Goal: Information Seeking & Learning: Learn about a topic

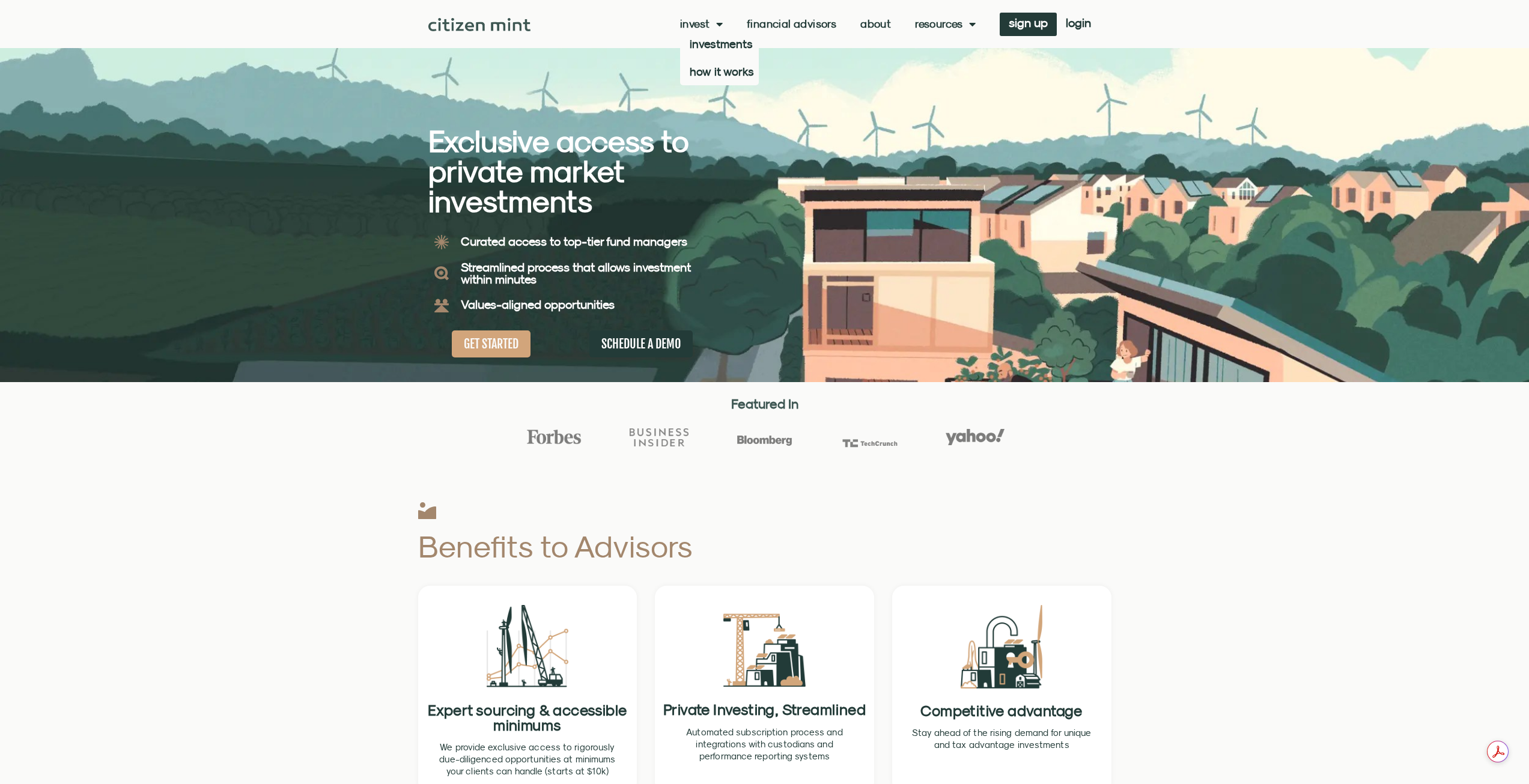
click at [691, 21] on link "Invest" at bounding box center [702, 24] width 43 height 12
click at [697, 24] on link "Invest" at bounding box center [702, 24] width 43 height 12
click at [703, 45] on link "investments" at bounding box center [720, 44] width 79 height 28
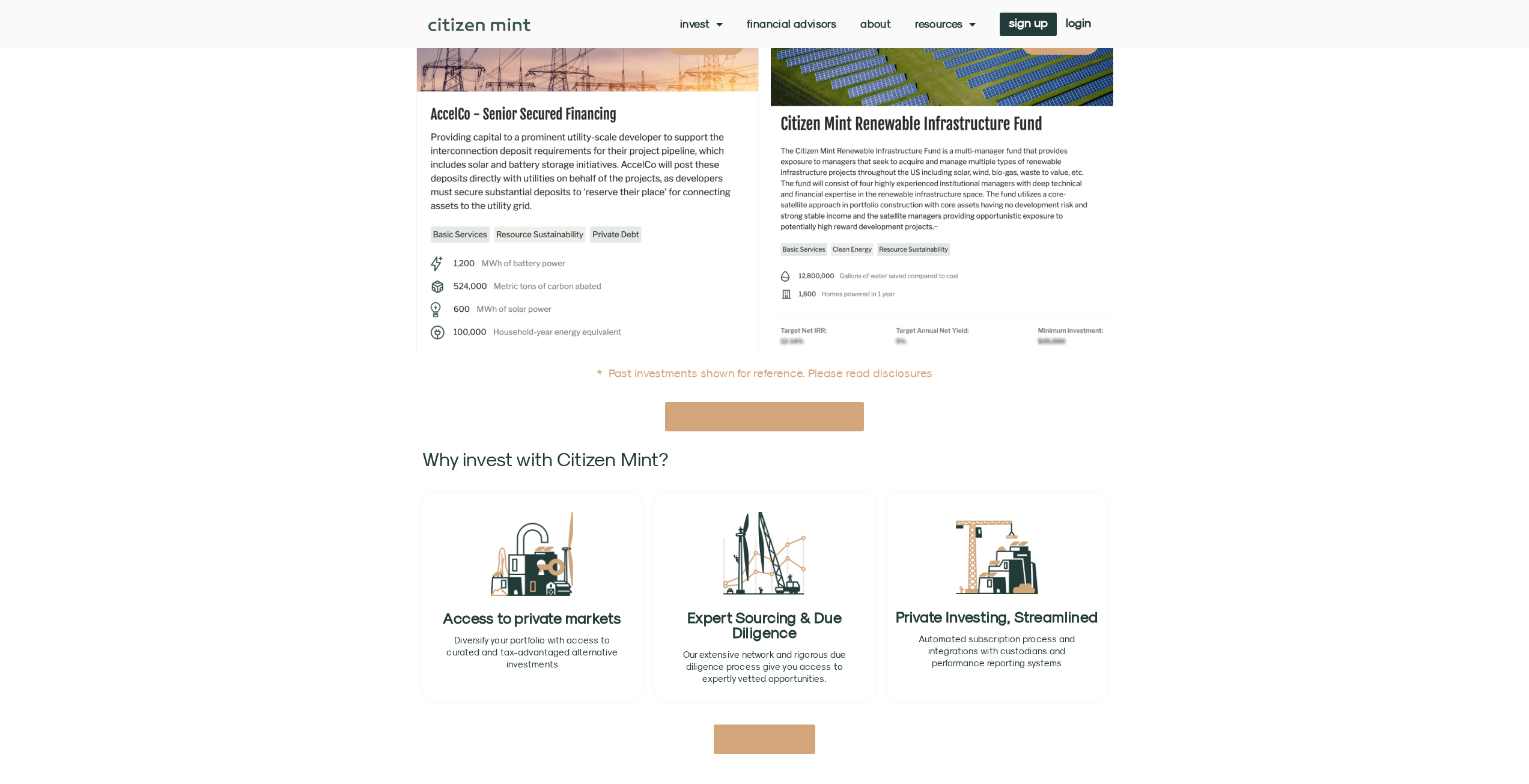
scroll to position [180, 0]
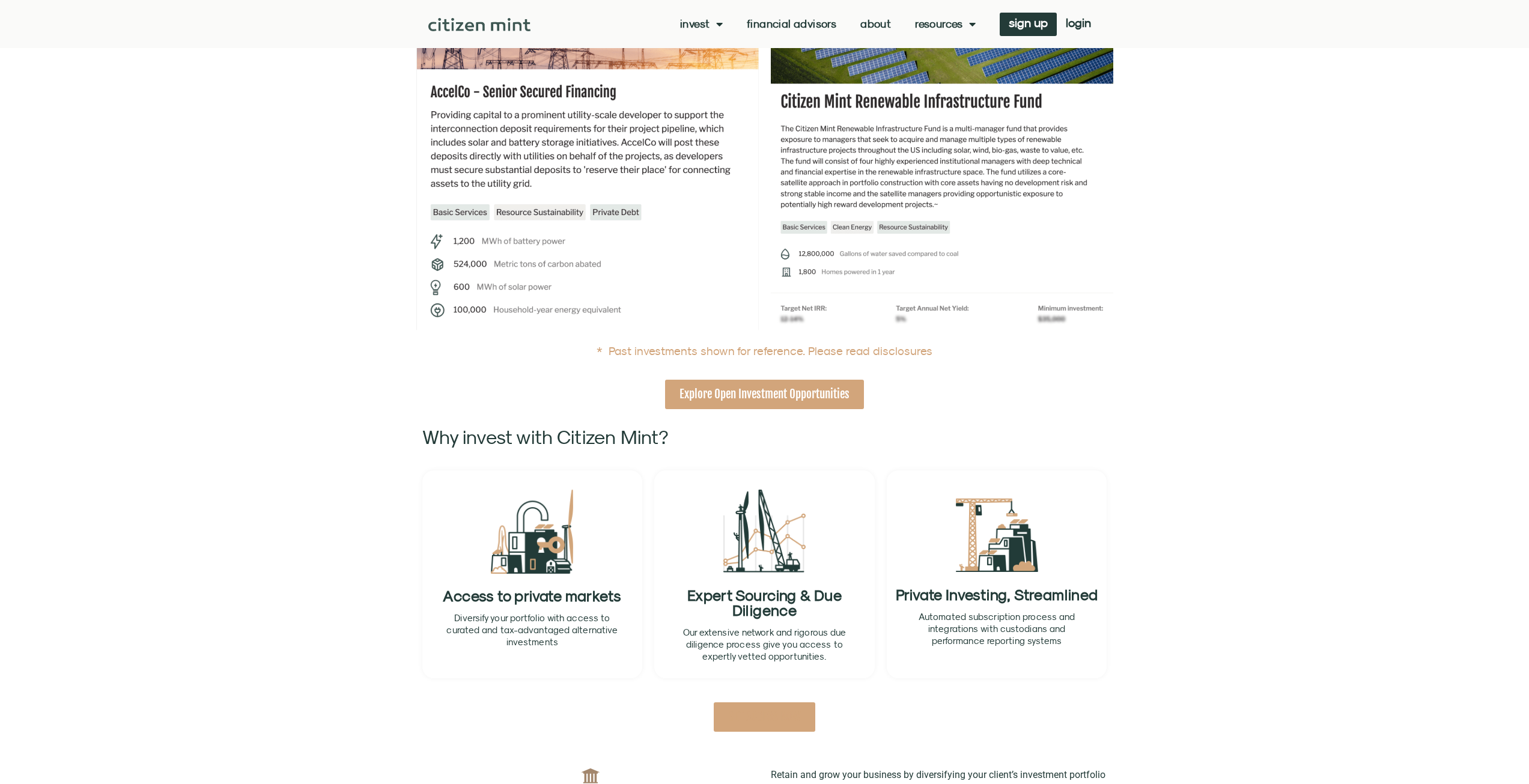
click at [785, 394] on span "Explore Open Investment Opportunities" at bounding box center [765, 394] width 170 height 15
click at [519, 88] on img at bounding box center [588, 160] width 343 height 343
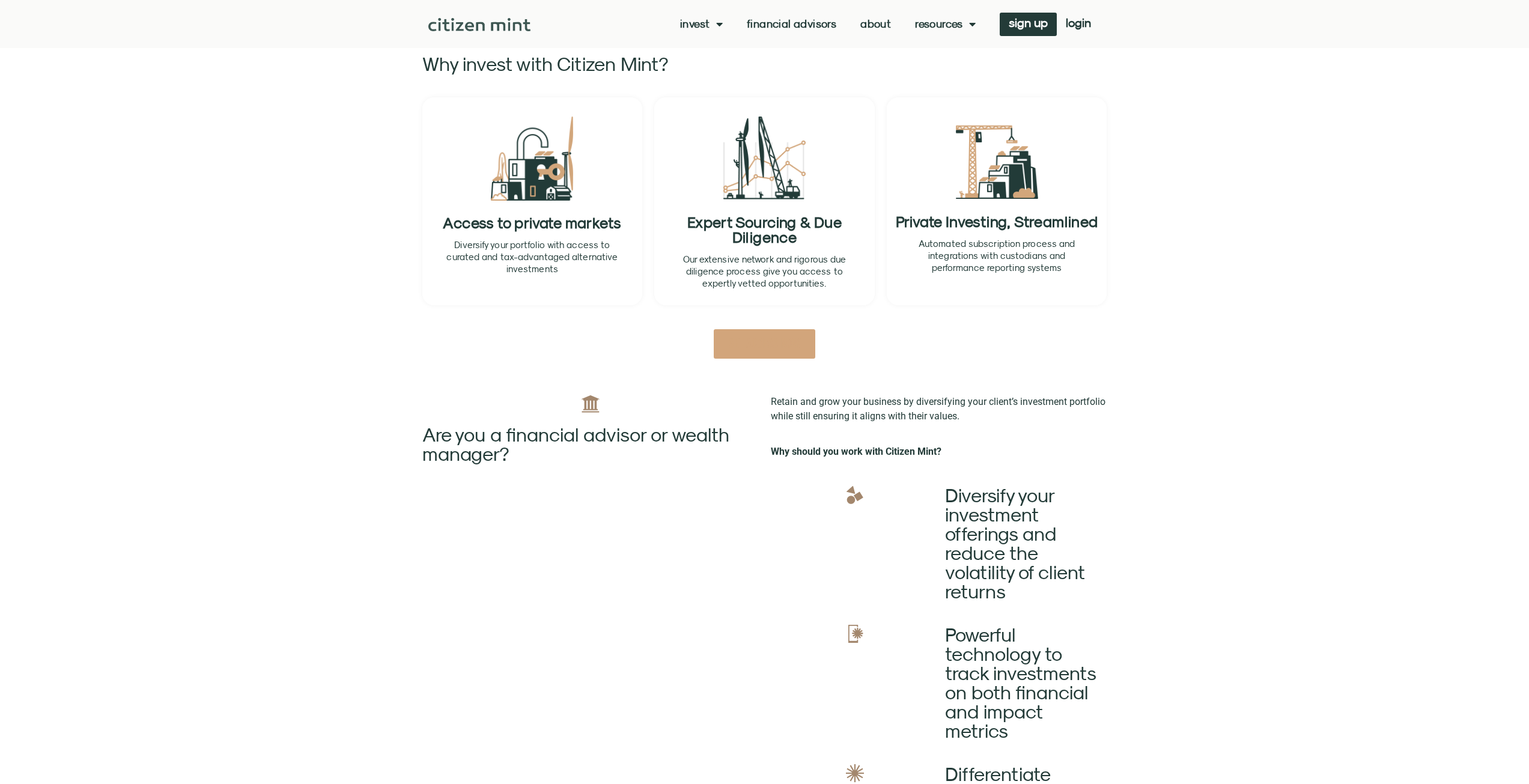
scroll to position [540, 0]
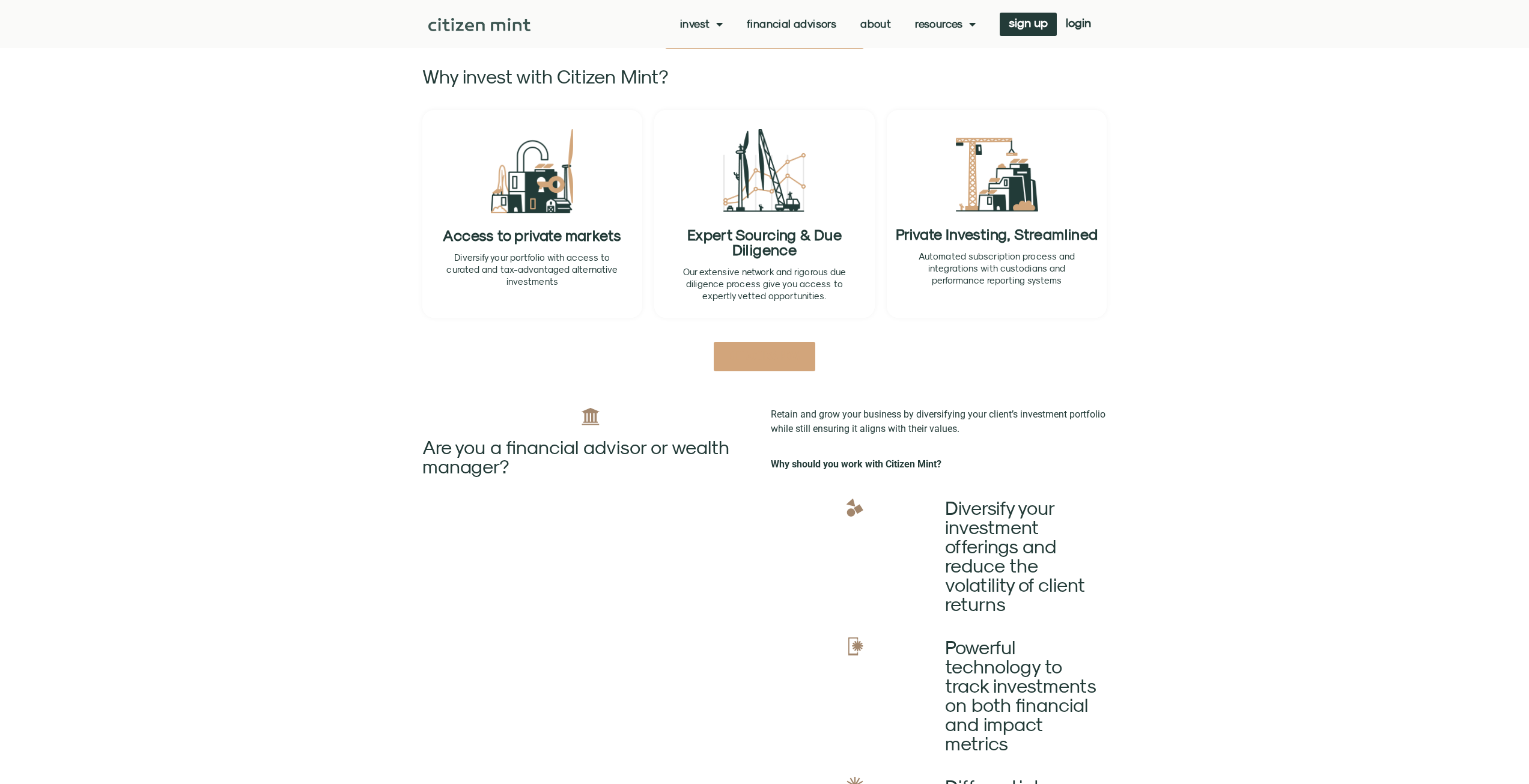
click at [865, 23] on link "About" at bounding box center [876, 24] width 31 height 12
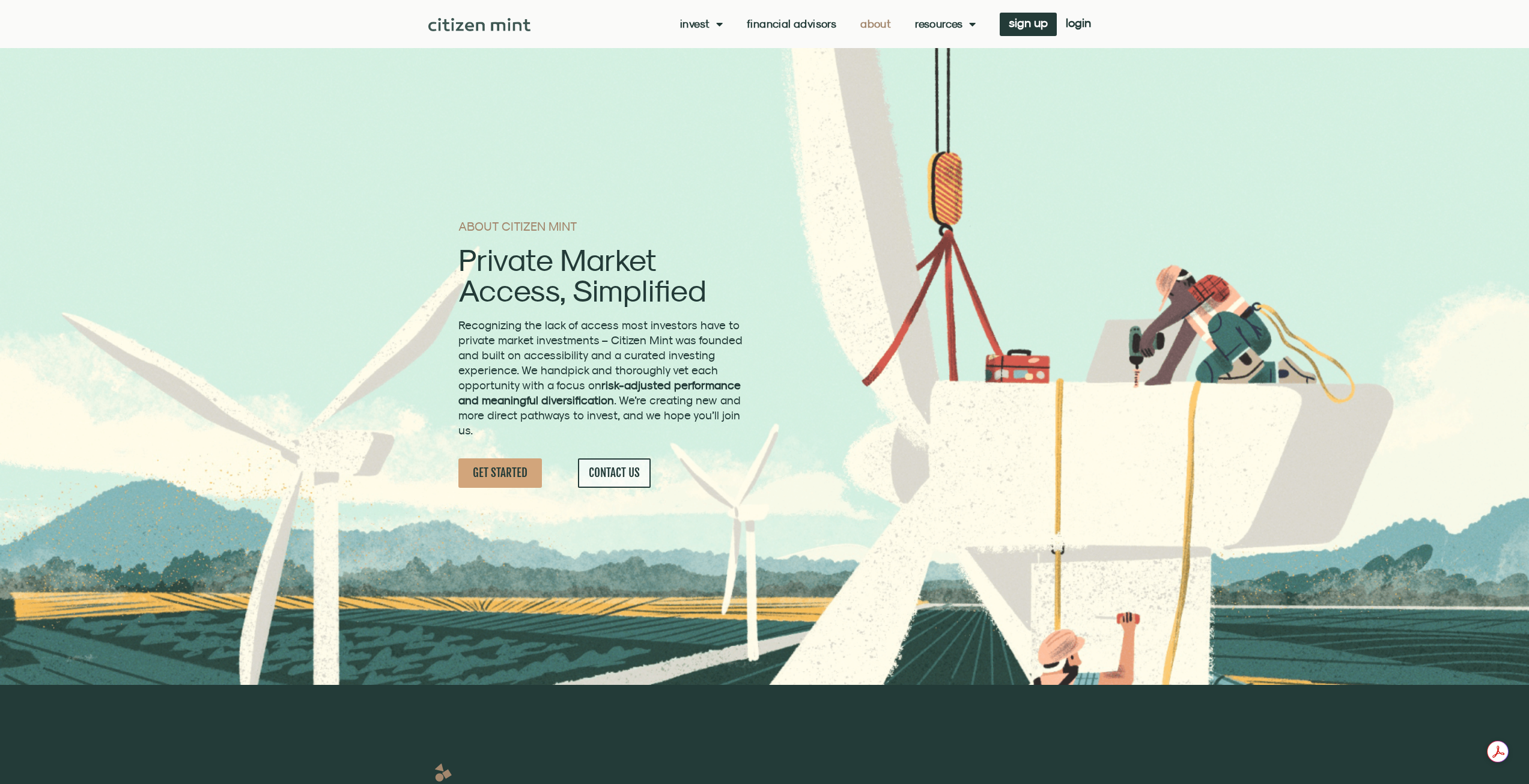
click at [972, 224] on div "ABOUT CITIZEN MINT Private Market Access, Simplified Recognizing the lack of ac…" at bounding box center [789, 354] width 673 height 565
